Goal: Transaction & Acquisition: Purchase product/service

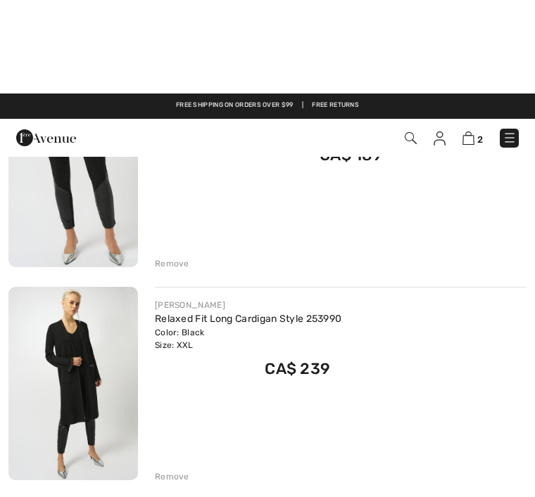
scroll to position [75, 0]
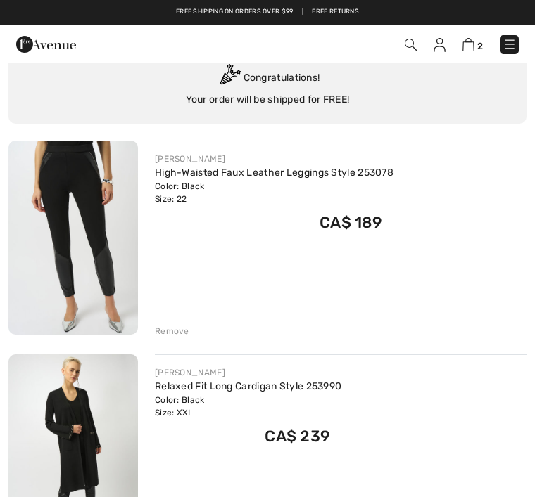
click at [53, 150] on img at bounding box center [72, 238] width 129 height 194
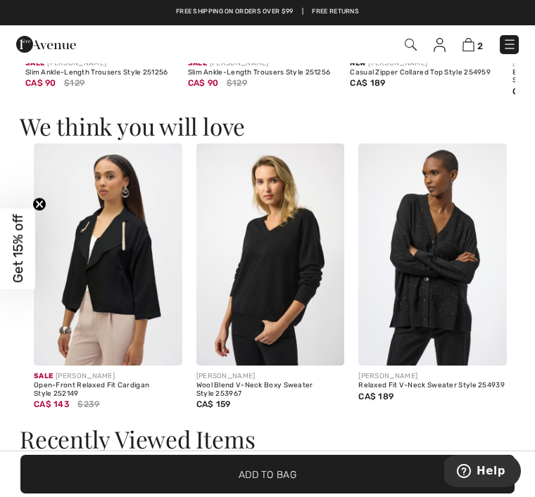
scroll to position [0, 478]
click at [345, 451] on div "Recently Viewed Items" at bounding box center [267, 442] width 495 height 29
click at [409, 239] on img at bounding box center [432, 255] width 148 height 222
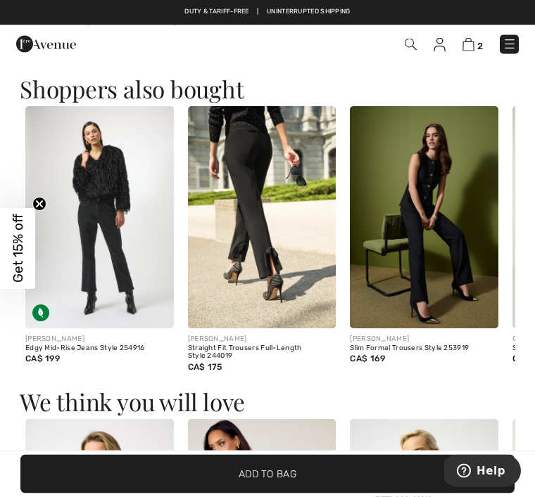
scroll to position [1505, 0]
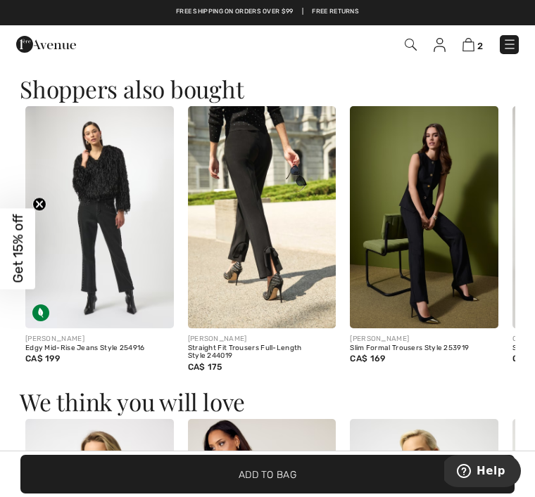
click at [246, 494] on span "✔ Added to Bag Add to Bag" at bounding box center [267, 474] width 494 height 39
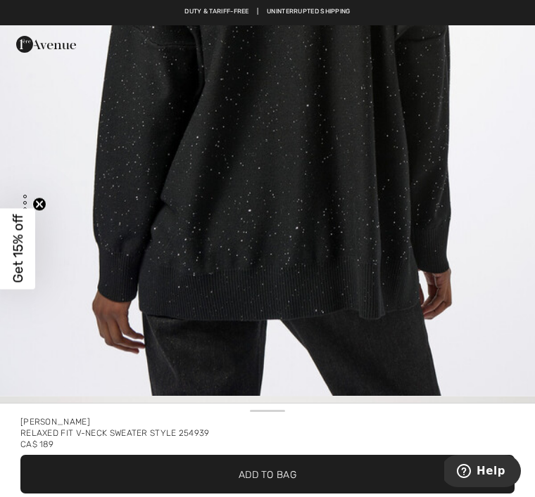
scroll to position [2812, 0]
